Goal: Find contact information: Find contact information

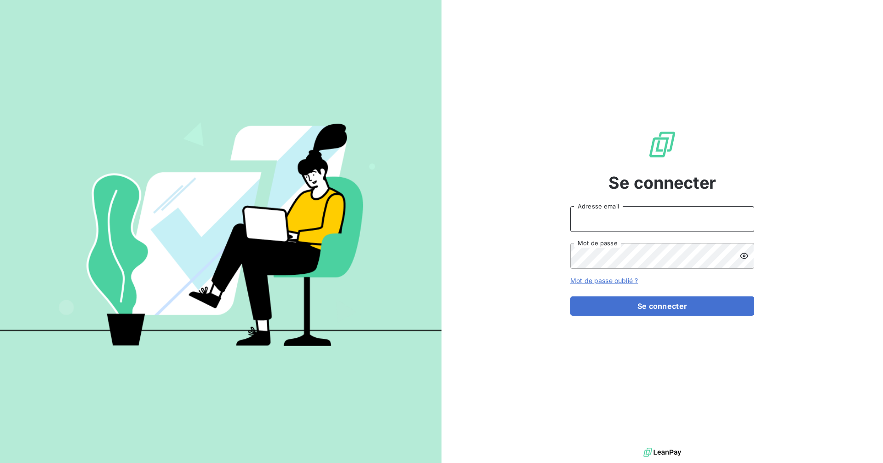
click at [671, 228] on input "Adresse email" at bounding box center [662, 219] width 184 height 26
type input "[EMAIL_ADDRESS][DOMAIN_NAME]"
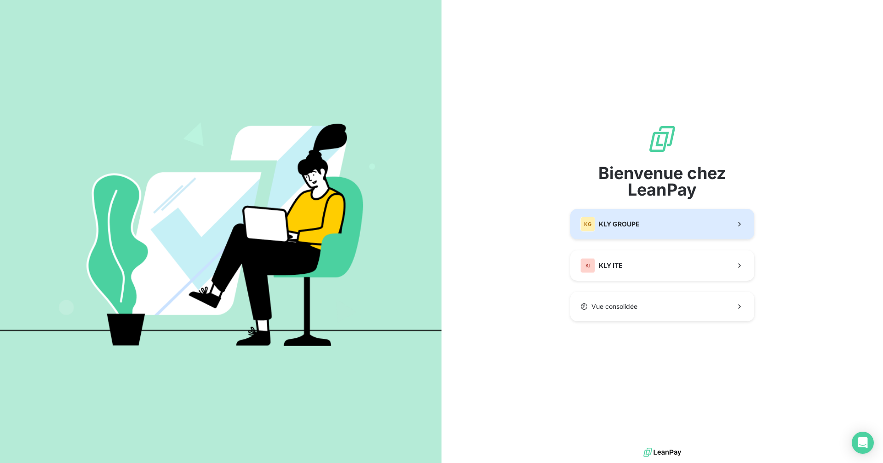
click at [624, 230] on div "KG KLY GROUPE" at bounding box center [609, 224] width 59 height 15
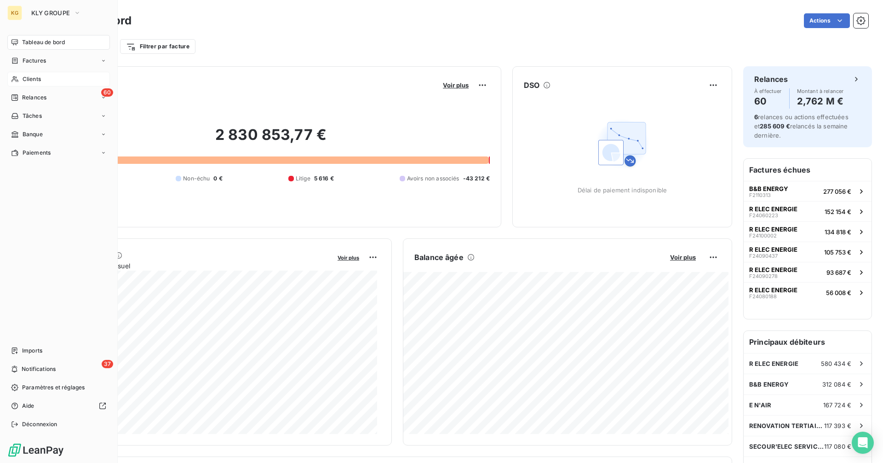
click at [34, 77] on span "Clients" at bounding box center [32, 79] width 18 height 8
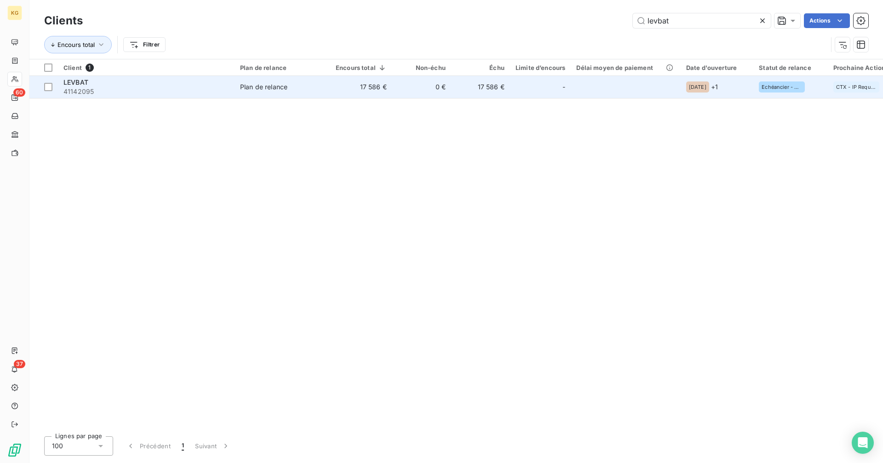
type input "levbat"
click at [593, 81] on td at bounding box center [625, 87] width 109 height 22
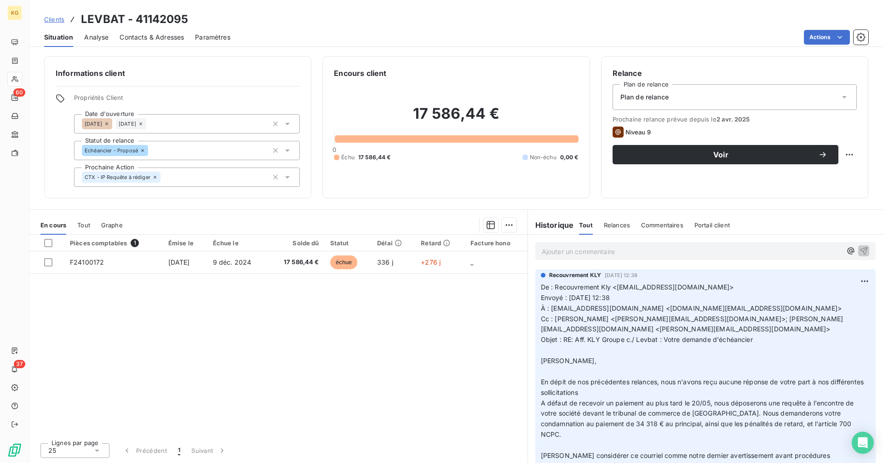
click at [149, 34] on span "Contacts & Adresses" at bounding box center [152, 37] width 64 height 9
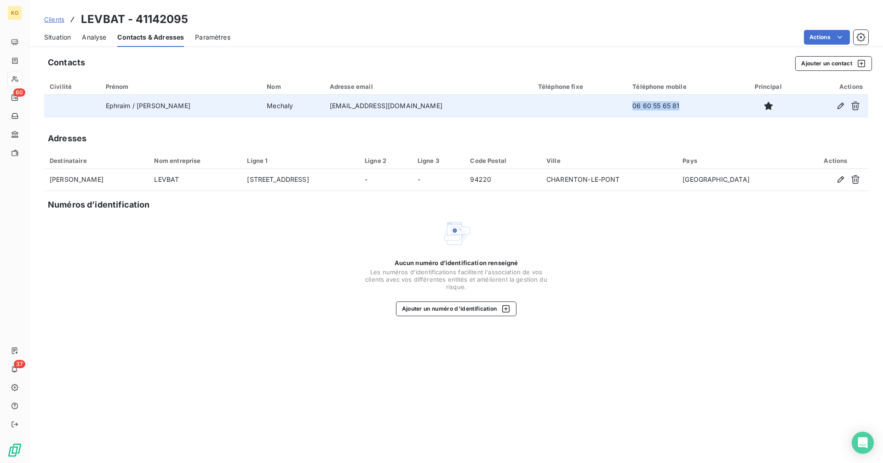
drag, startPoint x: 569, startPoint y: 104, endPoint x: 664, endPoint y: 113, distance: 95.1
click at [664, 113] on tr "Ephraim / [PERSON_NAME] [EMAIL_ADDRESS][DOMAIN_NAME] 06 60 55 65 81" at bounding box center [456, 106] width 824 height 22
click at [653, 108] on td "06 60 55 65 81" at bounding box center [681, 106] width 109 height 22
drag, startPoint x: 107, startPoint y: 111, endPoint x: 654, endPoint y: 108, distance: 547.3
click at [654, 108] on tr "Ephraim / [PERSON_NAME] [EMAIL_ADDRESS][DOMAIN_NAME] 06 60 55 65 81" at bounding box center [456, 106] width 824 height 22
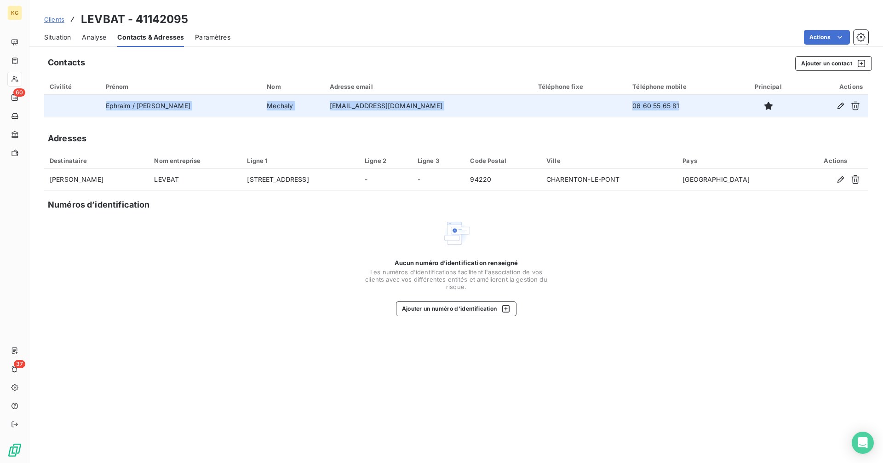
copy tr "Ephraim / [PERSON_NAME] [EMAIL_ADDRESS][DOMAIN_NAME] 06 60 55 65 81"
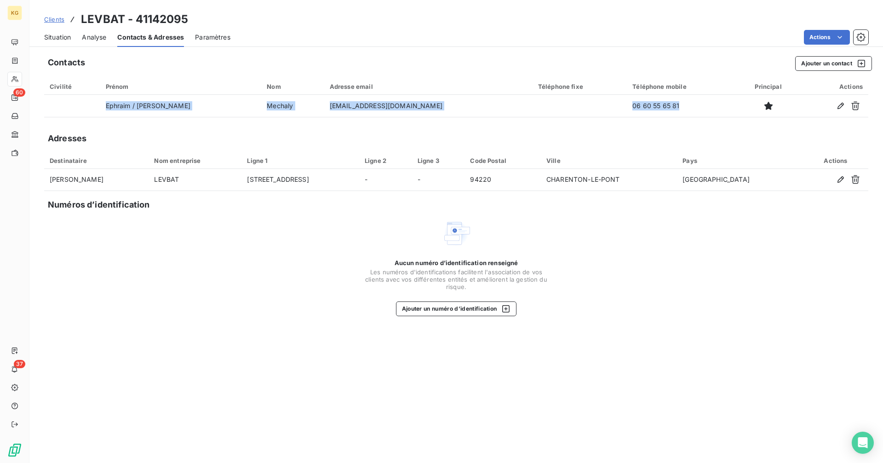
click at [60, 42] on div "Situation" at bounding box center [57, 37] width 27 height 19
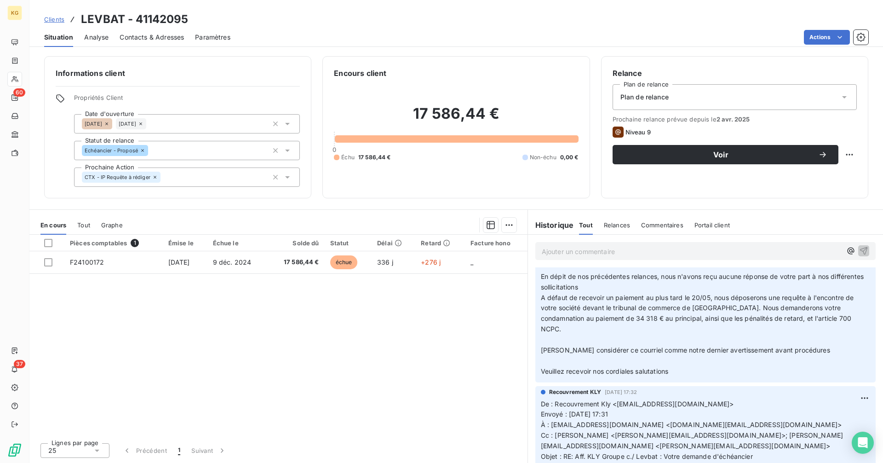
scroll to position [106, 0]
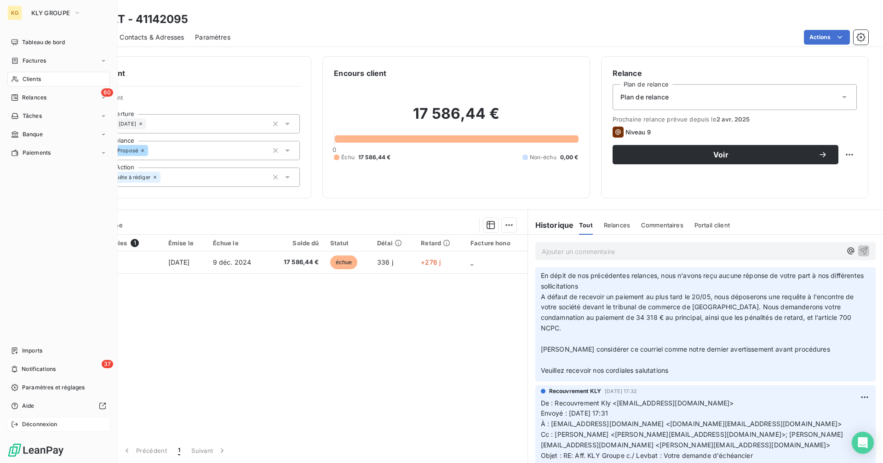
click at [36, 425] on span "Déconnexion" at bounding box center [39, 424] width 35 height 8
